Goal: Task Accomplishment & Management: Complete application form

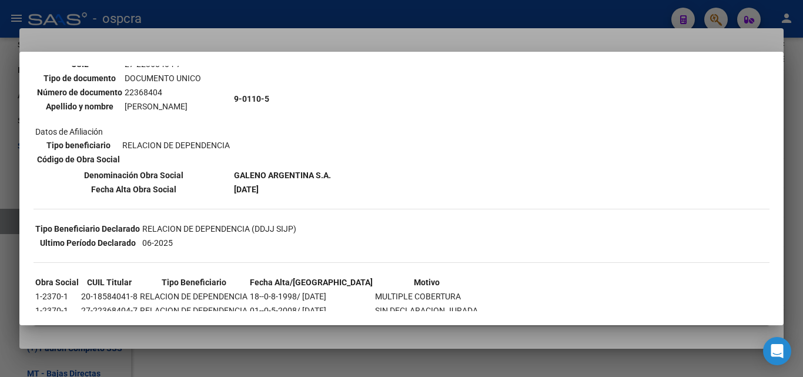
click at [0, 210] on div at bounding box center [401, 188] width 803 height 377
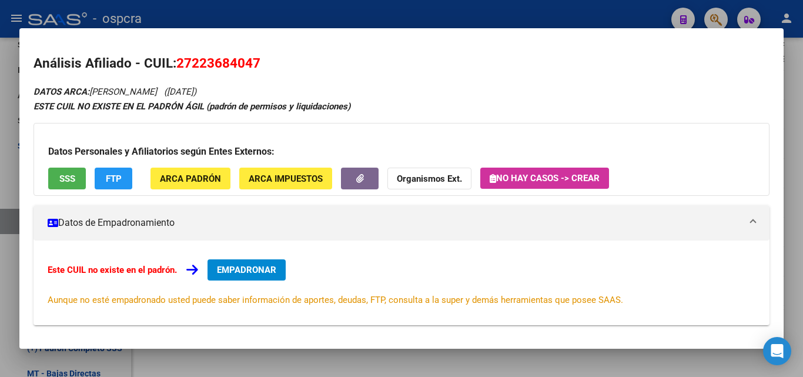
click at [13, 142] on div at bounding box center [401, 188] width 803 height 377
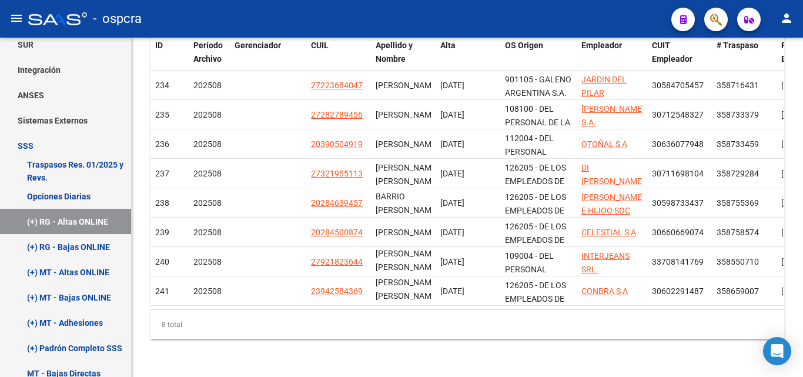
click at [722, 11] on button "button" at bounding box center [716, 20] width 24 height 24
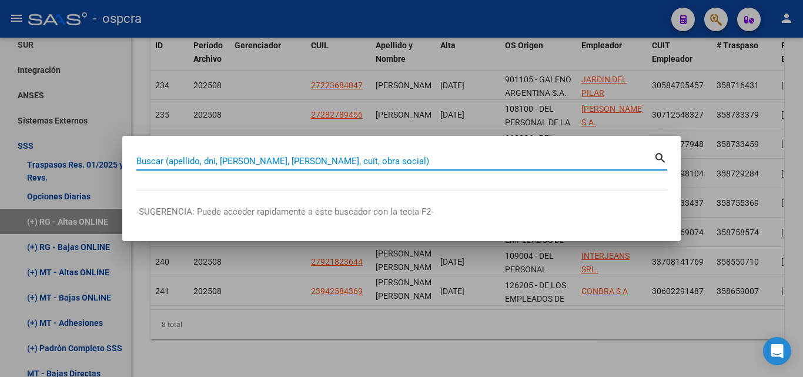
paste input "40090324"
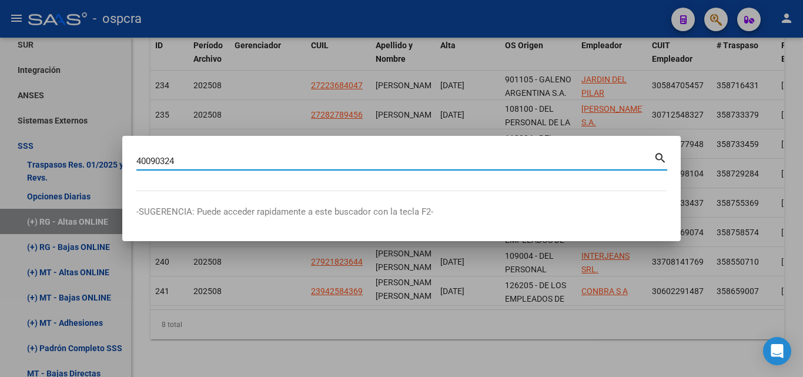
type input "40090324"
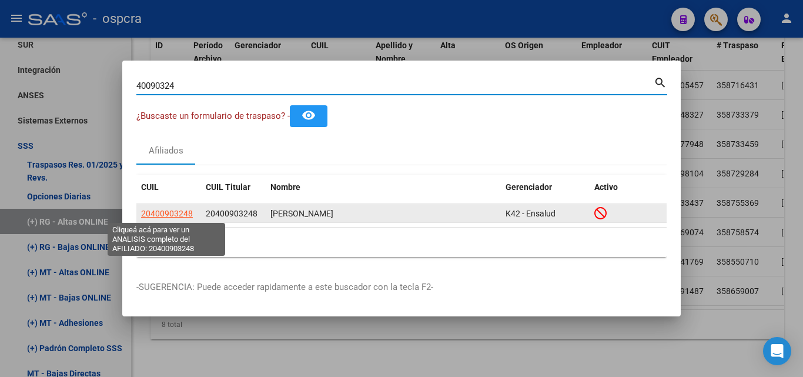
click at [180, 215] on span "20400903248" at bounding box center [167, 213] width 52 height 9
type textarea "20400903248"
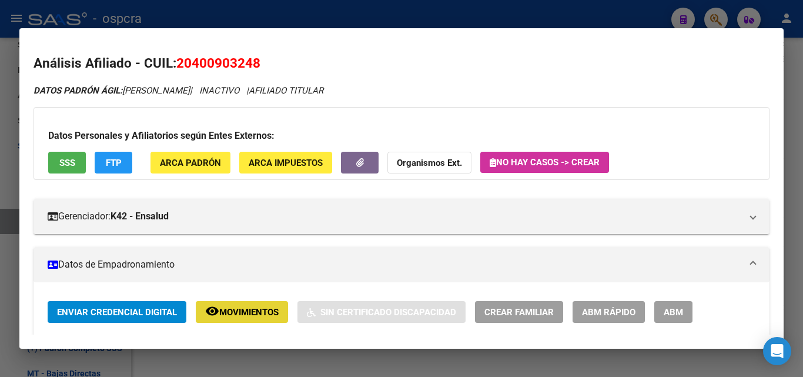
click at [259, 321] on button "remove_red_eye Movimientos" at bounding box center [242, 312] width 92 height 22
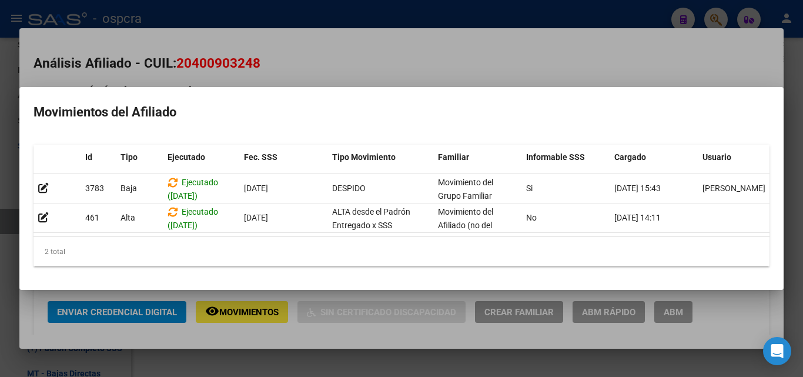
click at [355, 56] on div at bounding box center [401, 188] width 803 height 377
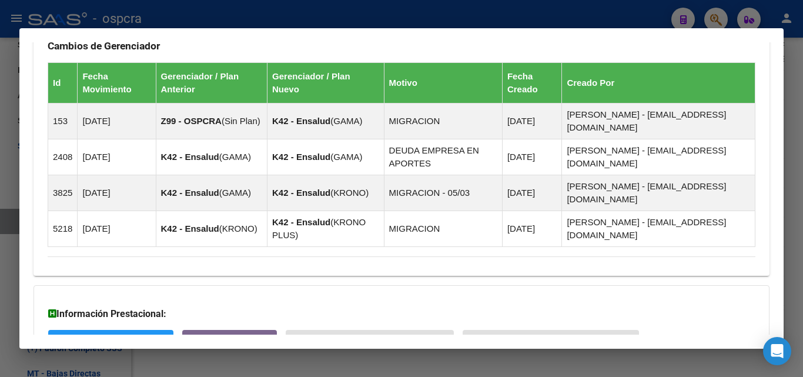
scroll to position [799, 0]
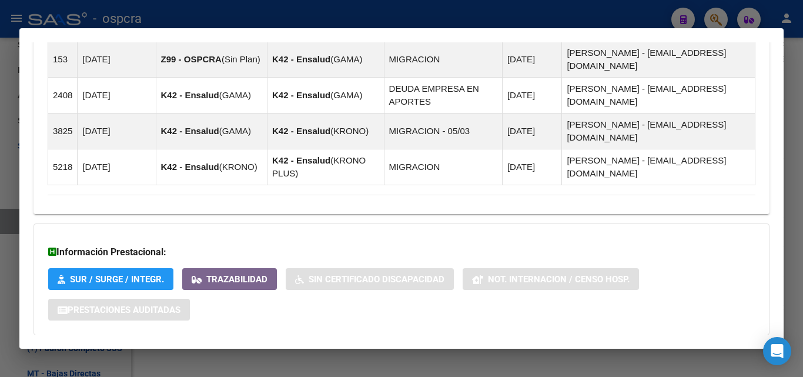
click at [237, 353] on span "Aportes y Contribuciones del Afiliado: 20400903248" at bounding box center [175, 358] width 220 height 11
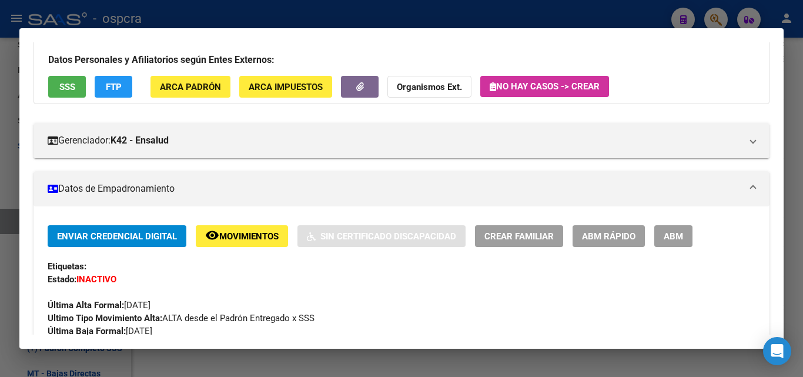
scroll to position [0, 0]
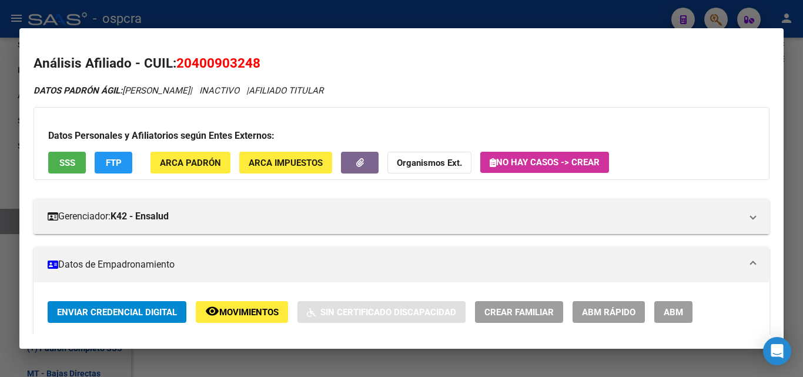
click at [684, 307] on button "ABM" at bounding box center [673, 312] width 38 height 22
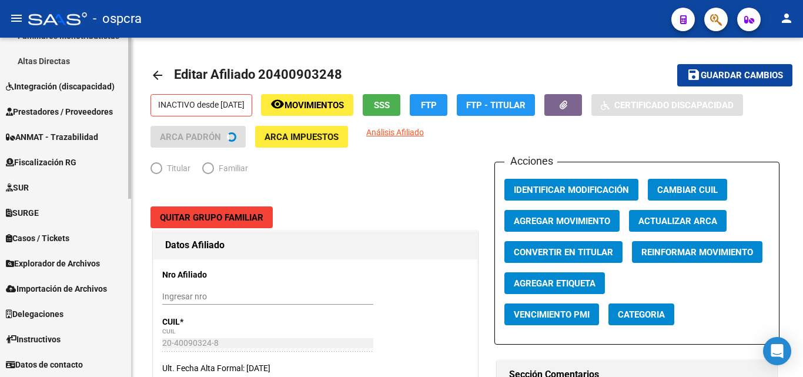
scroll to position [373, 0]
radio input "true"
type input "30-71646474-8"
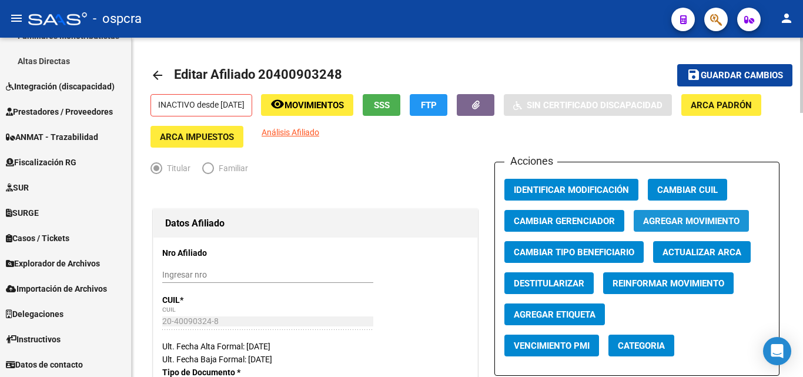
click at [714, 213] on button "Agregar Movimiento" at bounding box center [691, 221] width 115 height 22
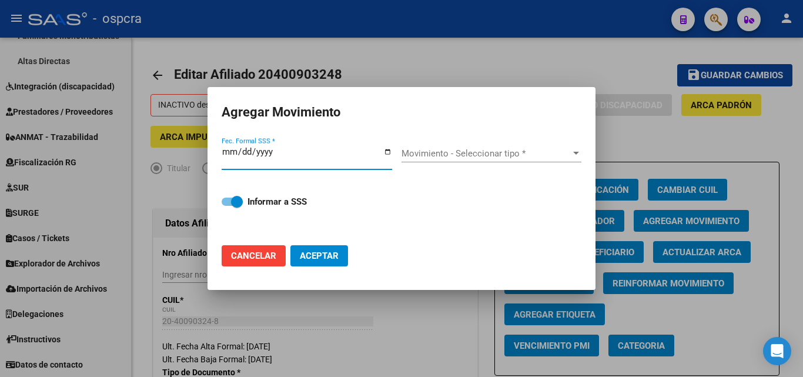
click at [384, 150] on input "Fec. Formal SSS *" at bounding box center [307, 156] width 170 height 19
type input "[DATE]"
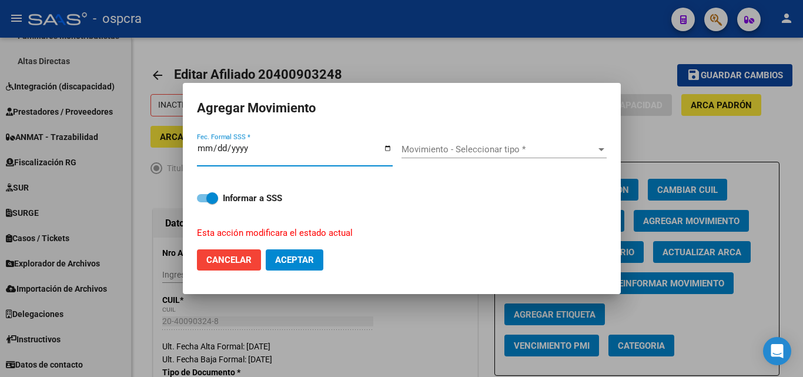
click at [597, 152] on div at bounding box center [601, 149] width 11 height 9
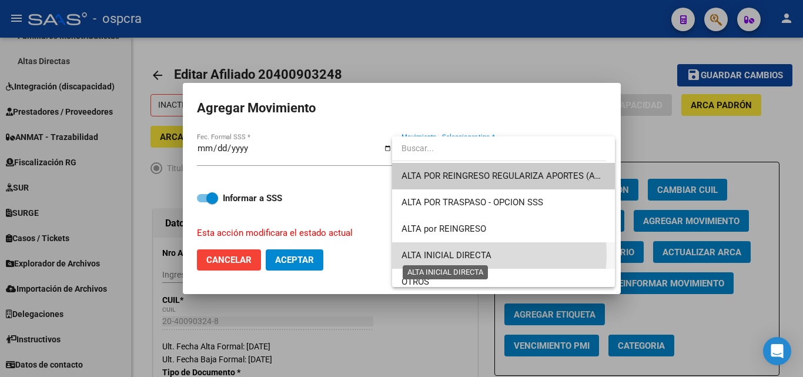
click at [454, 254] on span "ALTA INICIAL DIRECTA" at bounding box center [447, 255] width 90 height 11
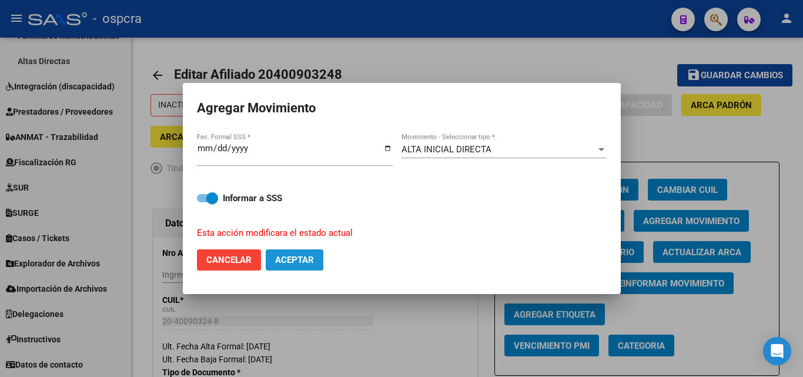
click at [288, 262] on span "Aceptar" at bounding box center [294, 260] width 39 height 11
checkbox input "false"
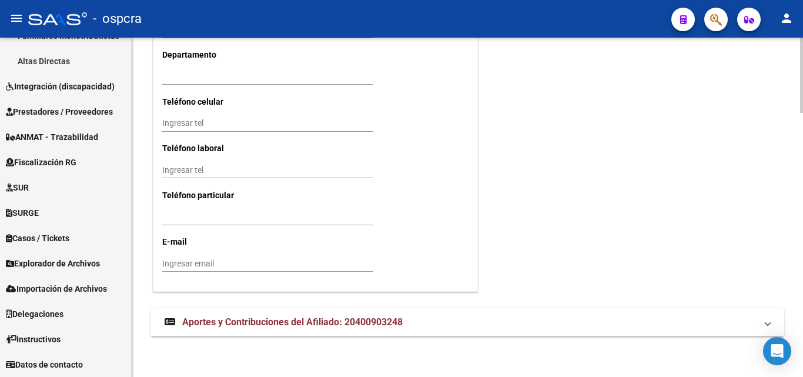
scroll to position [1187, 0]
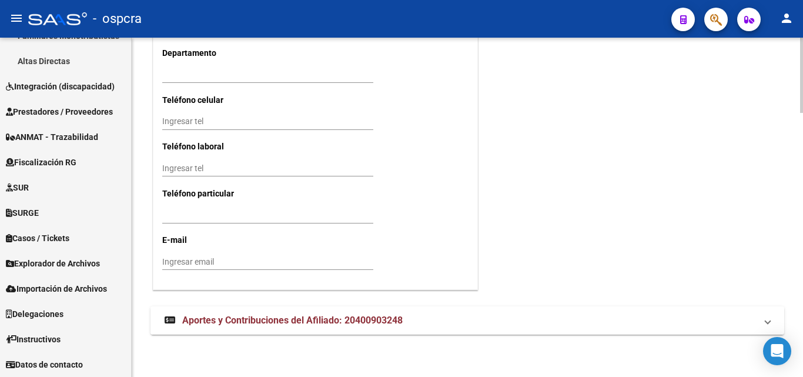
click at [339, 317] on span "Aportes y Contribuciones del Afiliado: 20400903248" at bounding box center [292, 320] width 220 height 11
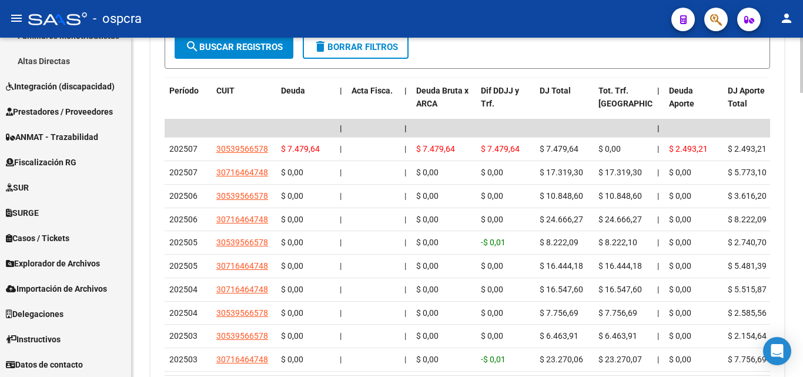
scroll to position [1657, 0]
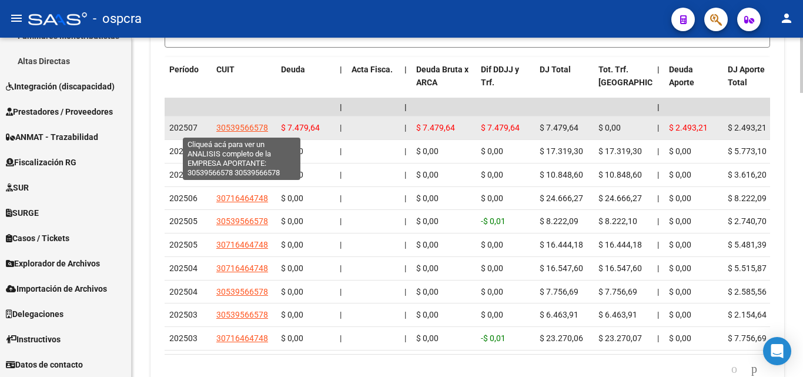
click at [247, 123] on span "30539566578" at bounding box center [242, 127] width 52 height 9
type textarea "30539566578"
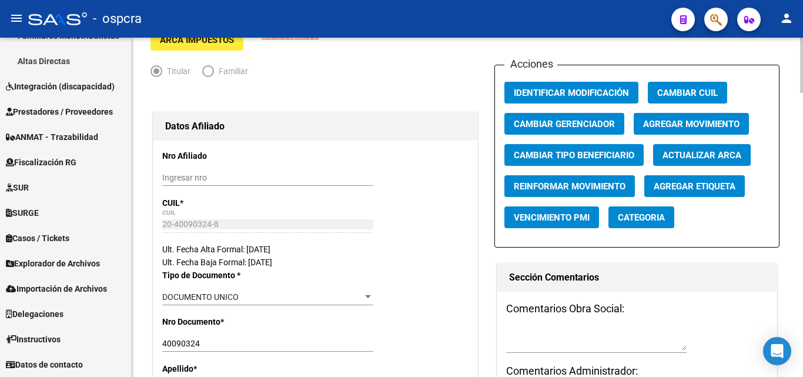
scroll to position [0, 0]
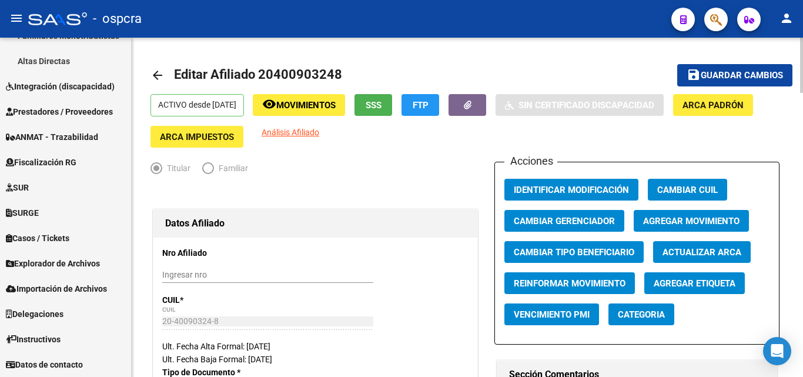
click at [756, 74] on span "Guardar cambios" at bounding box center [742, 76] width 82 height 11
